Goal: Task Accomplishment & Management: Manage account settings

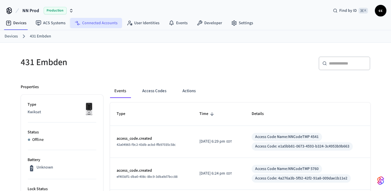
click at [107, 26] on link "Connected Accounts" at bounding box center [96, 23] width 52 height 10
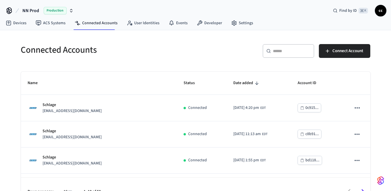
click at [278, 51] on input "text" at bounding box center [291, 51] width 37 height 6
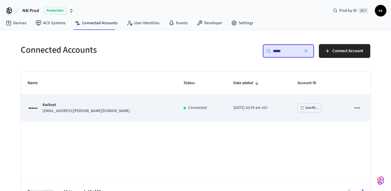
type input "*****"
click at [177, 113] on td "Connected" at bounding box center [202, 108] width 50 height 26
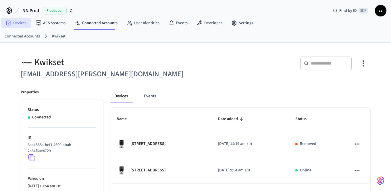
click at [17, 22] on link "Devices" at bounding box center [16, 23] width 30 height 10
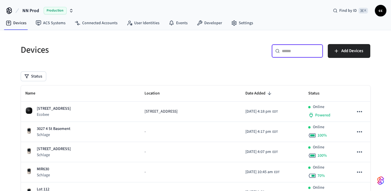
click at [291, 50] on input "text" at bounding box center [300, 51] width 37 height 6
paste input "**********"
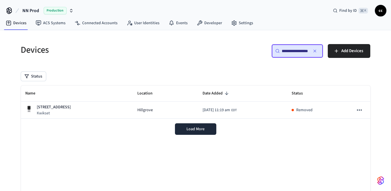
type input "**********"
click at [176, 59] on div "Devices" at bounding box center [103, 49] width 178 height 25
click at [108, 24] on link "Connected Accounts" at bounding box center [96, 23] width 52 height 10
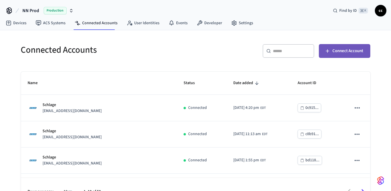
click at [342, 51] on span "Connect Account" at bounding box center [348, 50] width 31 height 7
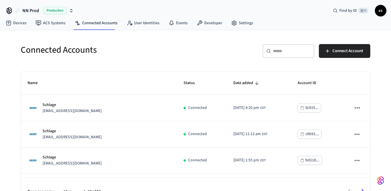
click at [275, 52] on input "text" at bounding box center [291, 51] width 37 height 6
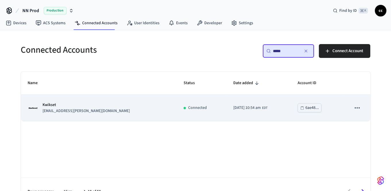
type input "*****"
click at [264, 108] on td "2025/07/29 at 10:54 am EDT" at bounding box center [259, 108] width 64 height 26
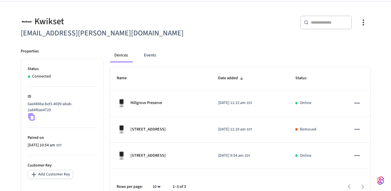
scroll to position [50, 0]
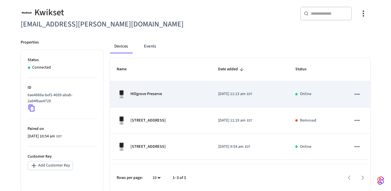
click at [171, 97] on div "Hillgrove Preserve" at bounding box center [160, 93] width 87 height 9
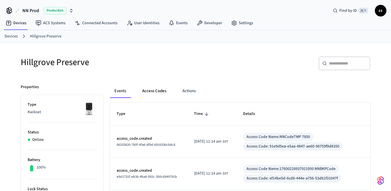
click at [157, 89] on button "Access Codes" at bounding box center [154, 91] width 33 height 14
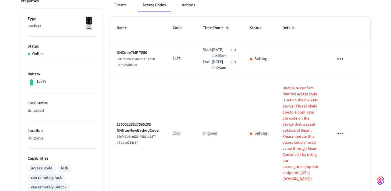
scroll to position [80, 0]
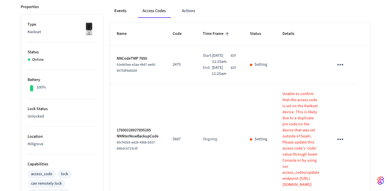
click at [122, 11] on button "Events" at bounding box center [120, 11] width 21 height 14
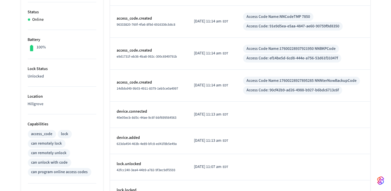
scroll to position [0, 0]
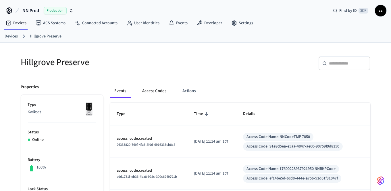
click at [158, 87] on button "Access Codes" at bounding box center [154, 91] width 33 height 14
click at [150, 91] on button "Access Codes" at bounding box center [154, 91] width 33 height 14
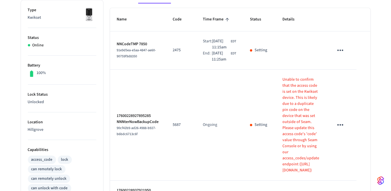
scroll to position [98, 0]
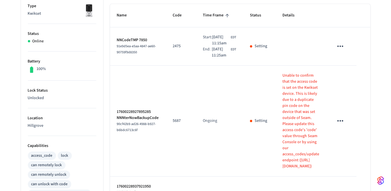
click at [345, 119] on icon "sticky table" at bounding box center [340, 120] width 9 height 9
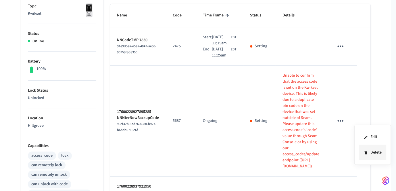
click at [371, 151] on li "Delete" at bounding box center [372, 152] width 27 height 15
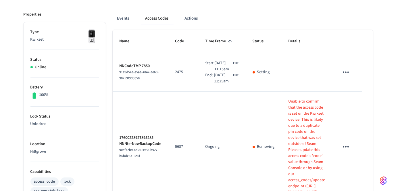
scroll to position [0, 0]
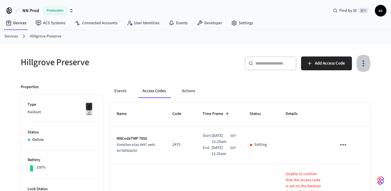
click at [364, 62] on icon "button" at bounding box center [363, 63] width 1 height 6
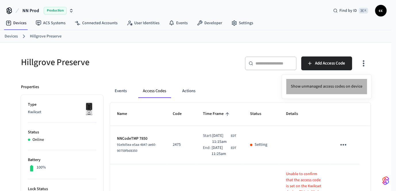
click at [348, 84] on li "Show unmanaged access codes on device" at bounding box center [326, 86] width 81 height 15
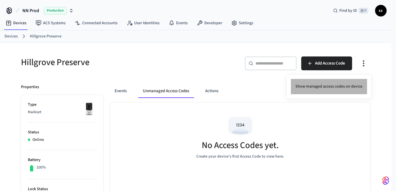
click at [340, 87] on li "Show managed access codes on device" at bounding box center [329, 86] width 76 height 15
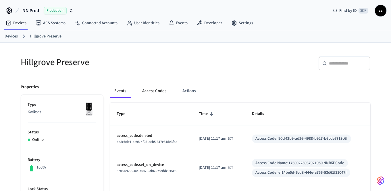
click at [151, 89] on button "Access Codes" at bounding box center [154, 91] width 33 height 14
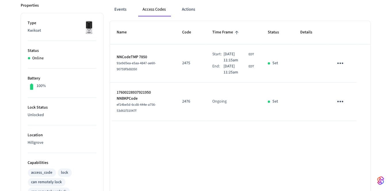
scroll to position [78, 0]
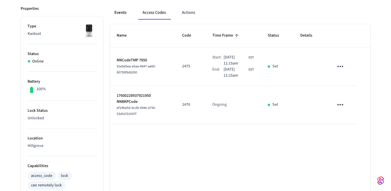
click at [118, 13] on button "Events" at bounding box center [120, 13] width 21 height 14
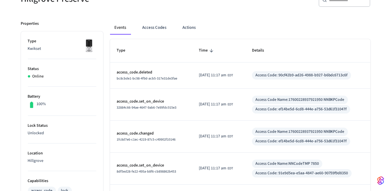
scroll to position [47, 0]
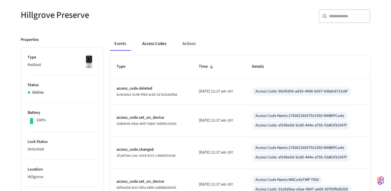
click at [157, 43] on button "Access Codes" at bounding box center [154, 44] width 33 height 14
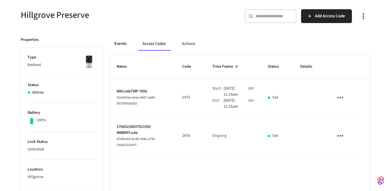
click at [118, 45] on button "Events" at bounding box center [120, 44] width 21 height 14
